Goal: Information Seeking & Learning: Learn about a topic

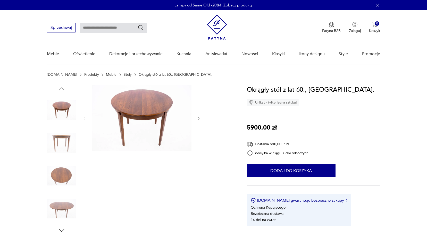
click at [59, 106] on img at bounding box center [61, 109] width 29 height 29
click at [142, 117] on img at bounding box center [141, 118] width 99 height 66
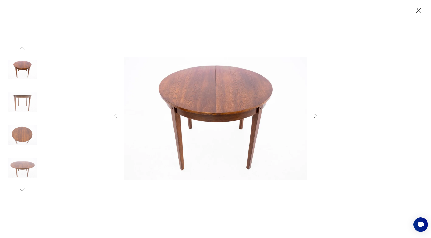
click at [31, 135] on img at bounding box center [22, 134] width 29 height 29
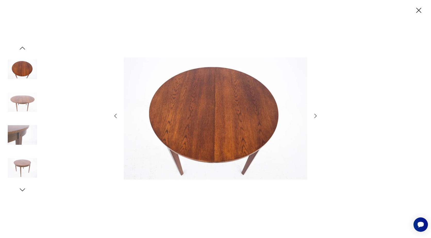
click at [22, 126] on img at bounding box center [22, 134] width 29 height 29
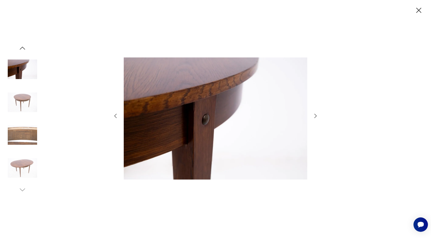
click at [26, 102] on img at bounding box center [22, 102] width 29 height 29
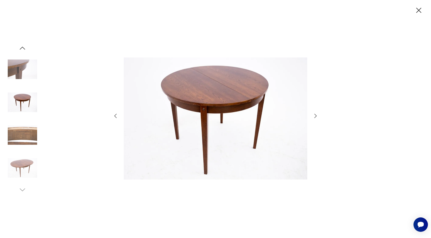
click at [22, 149] on img at bounding box center [22, 134] width 29 height 29
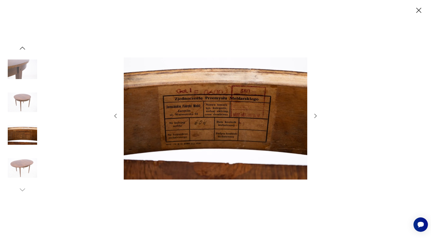
click at [22, 170] on img at bounding box center [22, 167] width 29 height 29
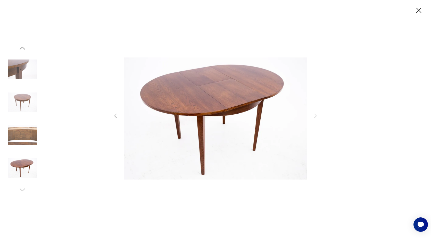
click at [25, 72] on img at bounding box center [22, 69] width 29 height 29
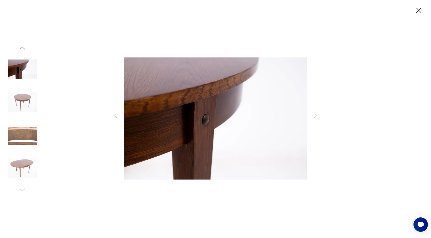
click at [22, 98] on img at bounding box center [22, 102] width 29 height 29
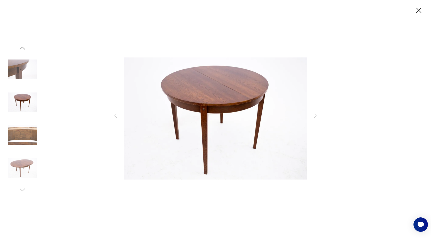
click at [116, 115] on icon "button" at bounding box center [115, 116] width 6 height 6
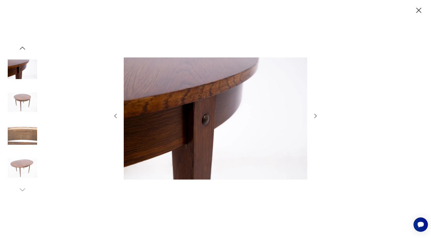
click at [116, 115] on icon "button" at bounding box center [115, 116] width 6 height 6
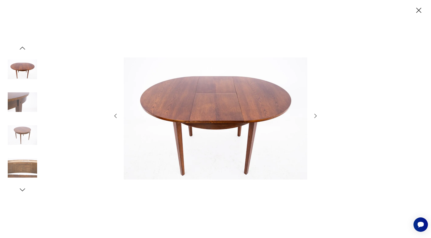
click at [116, 115] on icon "button" at bounding box center [115, 116] width 6 height 6
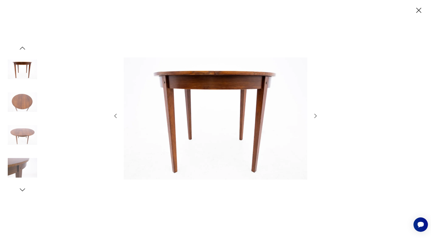
click at [420, 9] on icon "button" at bounding box center [418, 10] width 5 height 5
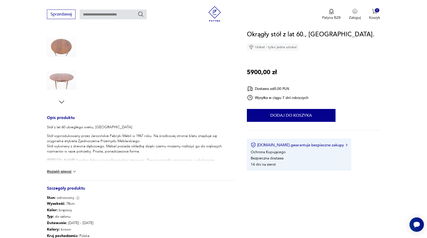
scroll to position [129, 0]
click at [254, 210] on section "Opis produktu Stół z lat 60 ubiegłego wieku, [GEOGRAPHIC_DATA]. Stół wyprodukow…" at bounding box center [213, 127] width 427 height 343
